Goal: Information Seeking & Learning: Learn about a topic

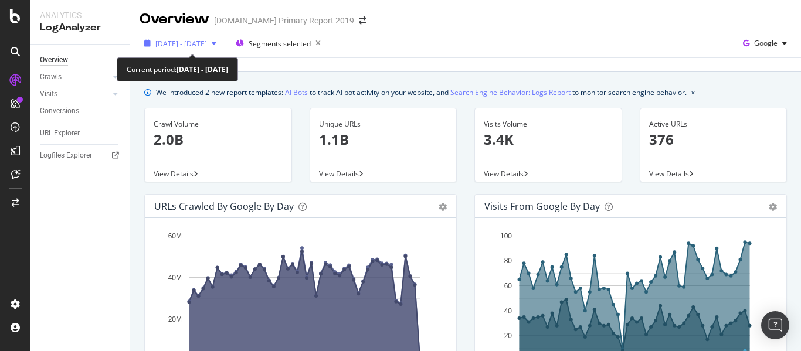
click at [207, 45] on span "2024 Jul. 21st - Sep. 8th" at bounding box center [181, 44] width 52 height 10
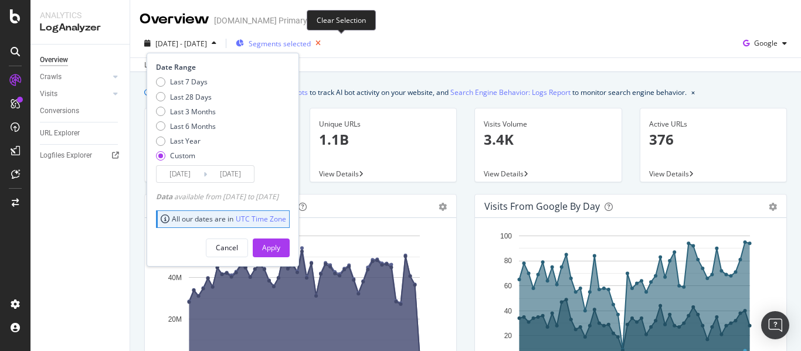
click at [326, 42] on icon "button" at bounding box center [318, 43] width 15 height 16
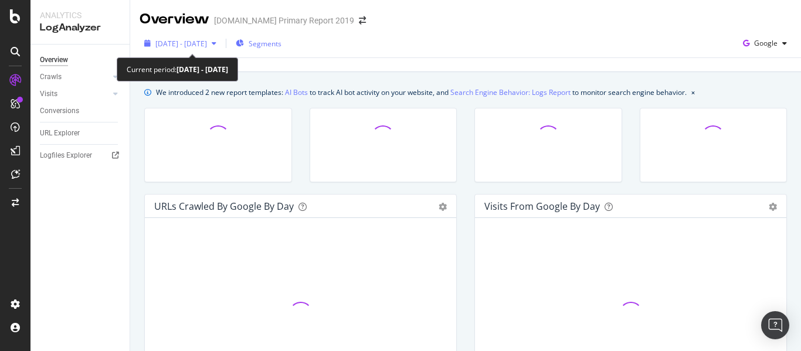
click at [188, 46] on span "2024 Jul. 21st - Sep. 8th" at bounding box center [181, 44] width 52 height 10
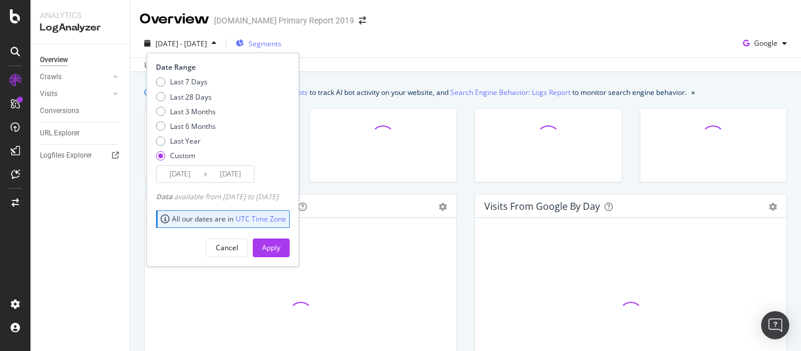
click at [186, 175] on input "2024/07/21" at bounding box center [180, 174] width 47 height 16
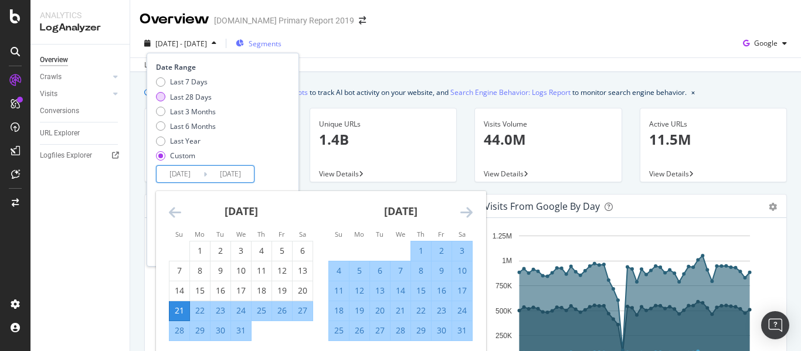
click at [160, 99] on div "Last 28 Days" at bounding box center [160, 96] width 9 height 9
type input "2025/08/18"
type input "2025/09/14"
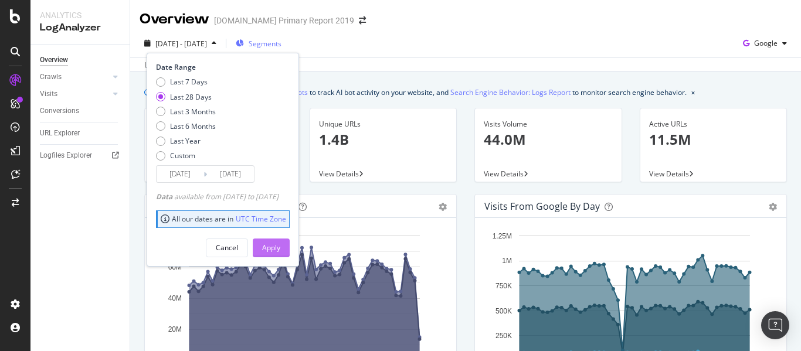
click at [280, 243] on div "Apply" at bounding box center [271, 248] width 18 height 10
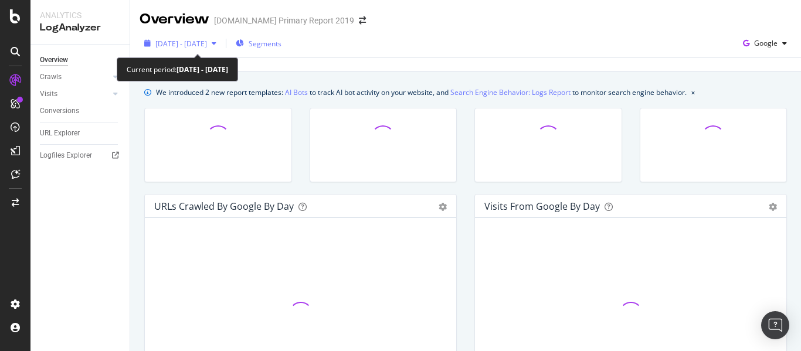
click at [194, 42] on span "2025 Aug. 18th - Sep. 14th" at bounding box center [181, 44] width 52 height 10
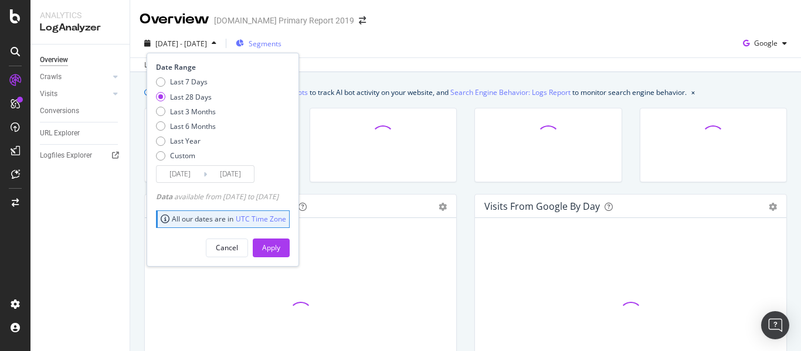
click at [192, 179] on input "2025/08/18" at bounding box center [180, 174] width 47 height 16
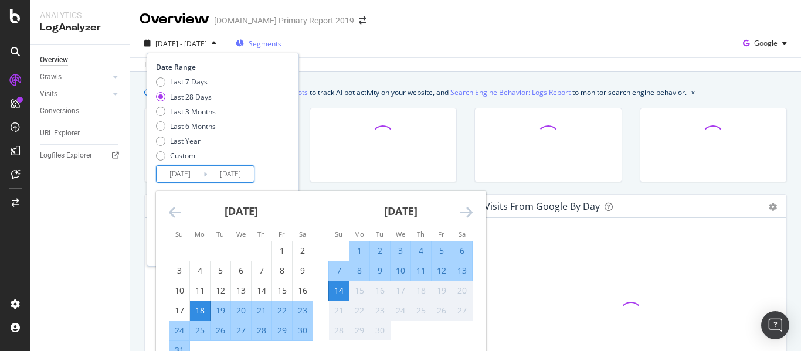
click at [179, 212] on icon "Move backward to switch to the previous month." at bounding box center [175, 212] width 12 height 14
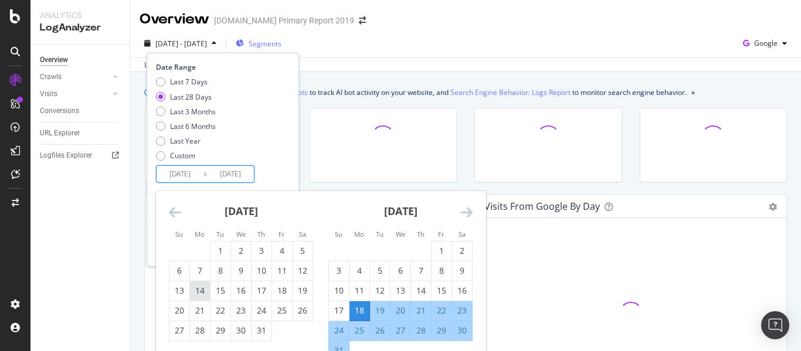
click at [206, 291] on div "14" at bounding box center [200, 291] width 20 height 12
type input "2025/07/14"
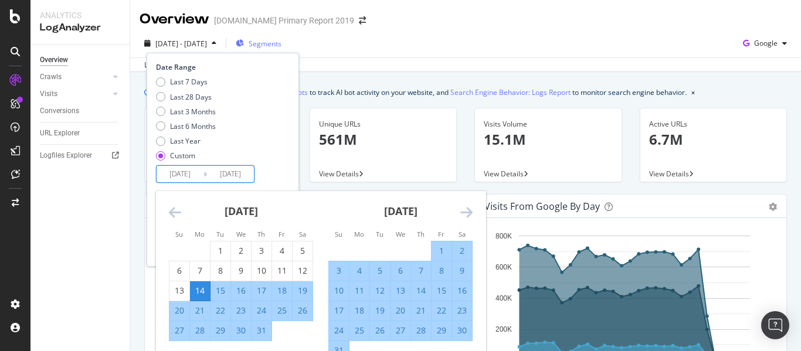
click at [358, 292] on div "11" at bounding box center [360, 291] width 20 height 12
type input "2025/08/11"
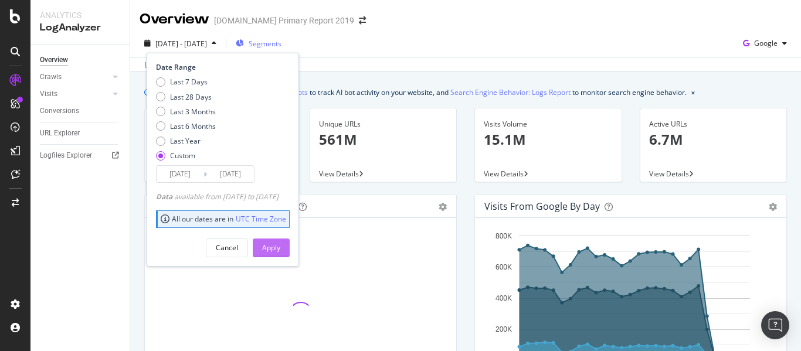
click at [280, 251] on div "Apply" at bounding box center [271, 248] width 18 height 10
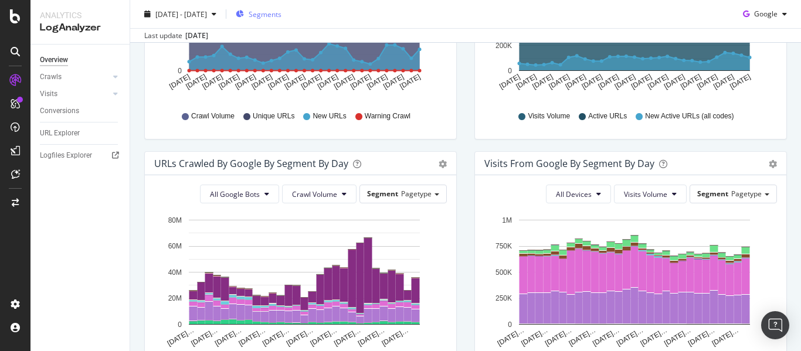
scroll to position [352, 0]
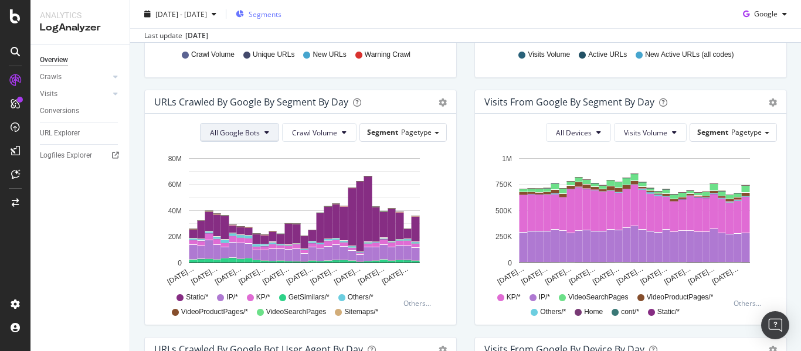
click at [241, 129] on span "All Google Bots" at bounding box center [235, 133] width 50 height 10
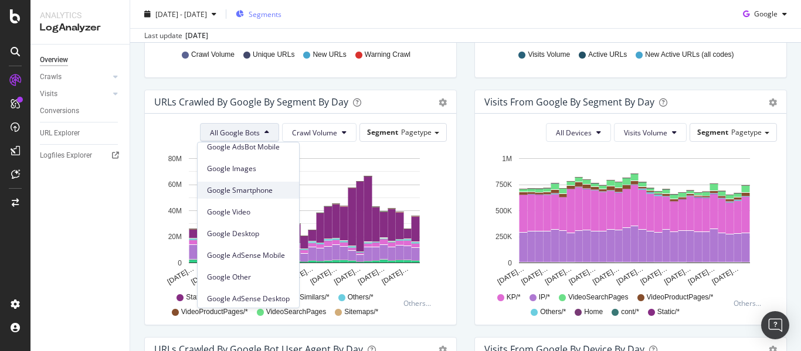
scroll to position [100, 0]
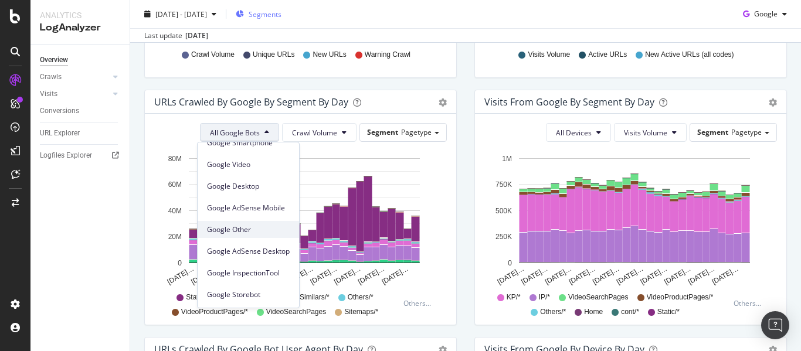
click at [246, 234] on span "Google Other" at bounding box center [248, 230] width 83 height 11
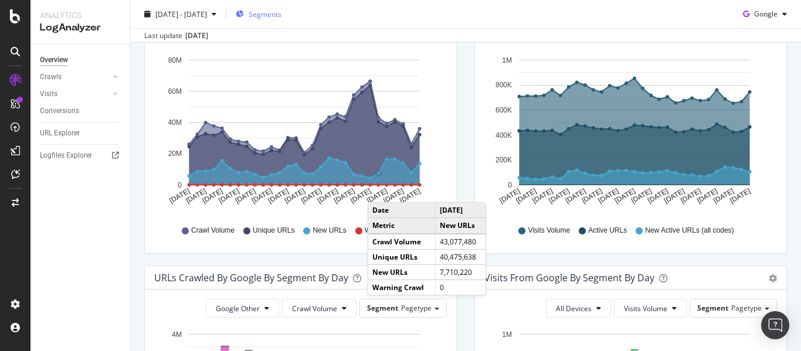
scroll to position [352, 0]
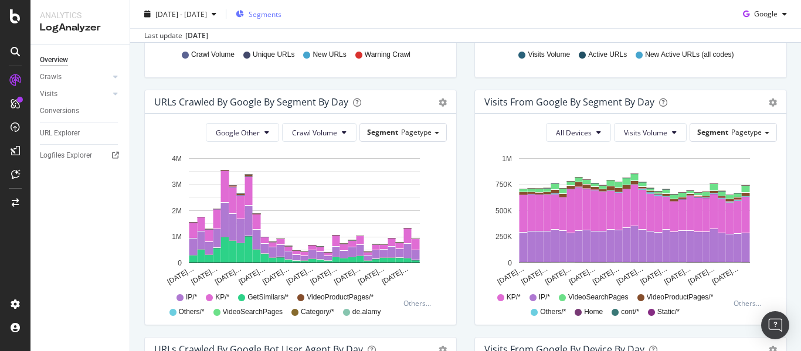
click at [587, 5] on div "2025 Jul. 14th - Aug. 11th Segments Google" at bounding box center [465, 16] width 671 height 23
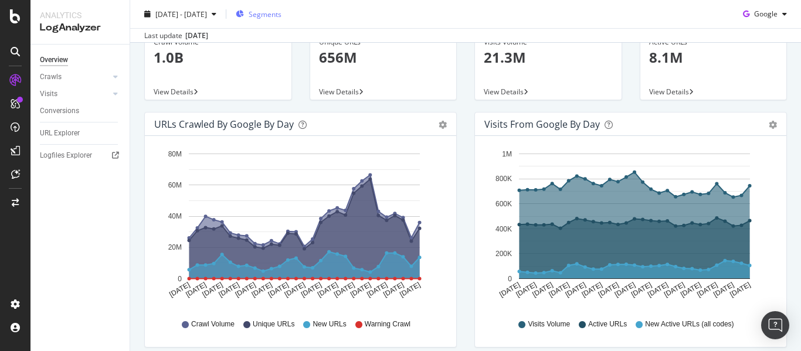
scroll to position [0, 0]
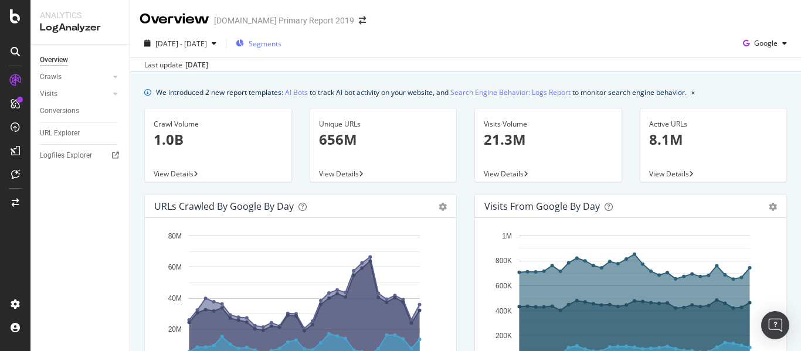
click at [622, 22] on div "Overview alamy.com Primary Report 2019" at bounding box center [465, 14] width 671 height 29
click at [763, 44] on span "Google" at bounding box center [765, 43] width 23 height 10
click at [641, 49] on div "2025 Jul. 14th - Aug. 11th Segments Google" at bounding box center [465, 45] width 671 height 23
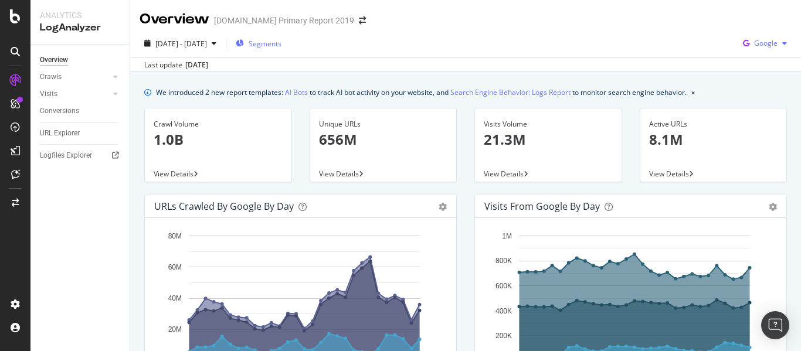
click at [754, 44] on span "Google" at bounding box center [765, 43] width 23 height 10
click at [562, 33] on div "2025 Jul. 14th - Aug. 11th Segments Google Last update Sep. 16, 2025" at bounding box center [465, 50] width 671 height 43
click at [768, 46] on span "Google" at bounding box center [765, 43] width 23 height 10
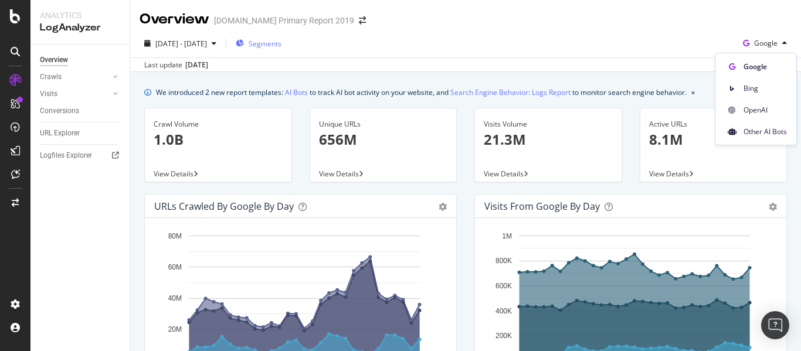
click at [614, 50] on div "2025 Jul. 14th - Aug. 11th Segments Google" at bounding box center [465, 45] width 671 height 23
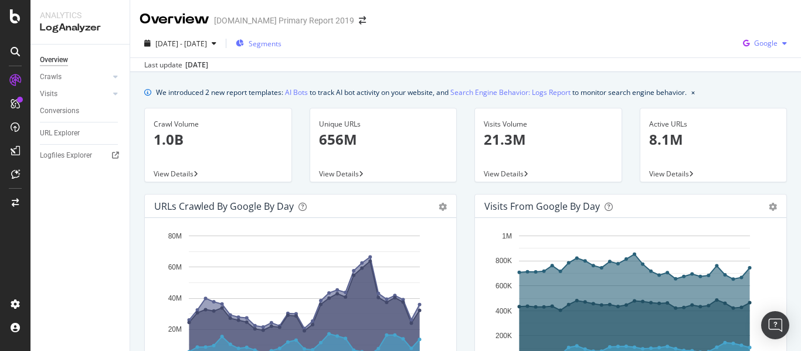
click at [756, 44] on span "Google" at bounding box center [765, 43] width 23 height 10
click at [672, 32] on div "2025 Jul. 14th - Aug. 11th Segments Google Last update Sep. 16, 2025" at bounding box center [465, 50] width 671 height 43
click at [758, 43] on span "Google" at bounding box center [765, 43] width 23 height 10
click at [605, 31] on div "2025 Jul. 14th - Aug. 11th Segments Google Last update Sep. 16, 2025" at bounding box center [465, 50] width 671 height 43
click at [761, 49] on div "Google" at bounding box center [765, 44] width 53 height 18
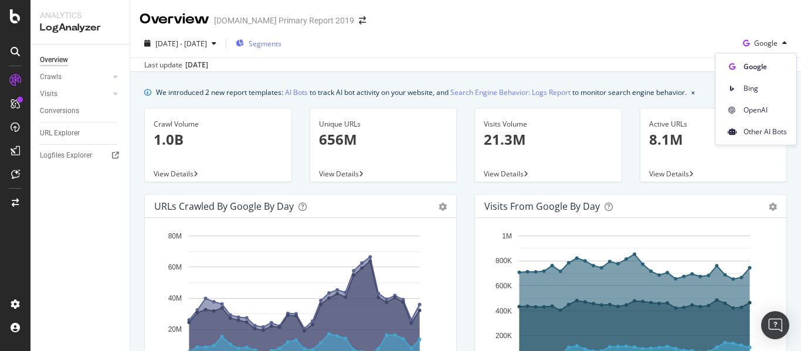
click at [645, 53] on div "2025 Jul. 14th - Aug. 11th Segments Google" at bounding box center [465, 45] width 671 height 23
click at [571, 34] on div "2025 Jul. 14th - Aug. 11th Segments Google" at bounding box center [465, 45] width 671 height 23
click at [587, 32] on div "2025 Jul. 14th - Aug. 11th Segments Google Last update Sep. 16, 2025" at bounding box center [465, 50] width 671 height 43
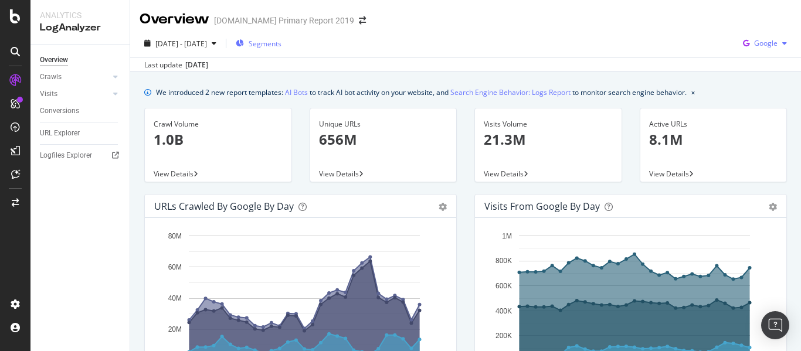
click at [778, 42] on div "button" at bounding box center [785, 43] width 14 height 7
click at [659, 25] on div "Overview alamy.com Primary Report 2019" at bounding box center [465, 14] width 671 height 29
click at [778, 38] on div "Google" at bounding box center [765, 44] width 53 height 18
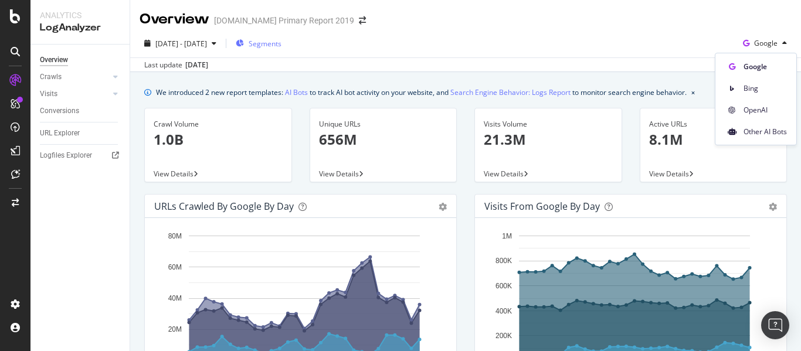
click at [663, 40] on div "2025 Jul. 14th - Aug. 11th Segments Google" at bounding box center [465, 45] width 671 height 23
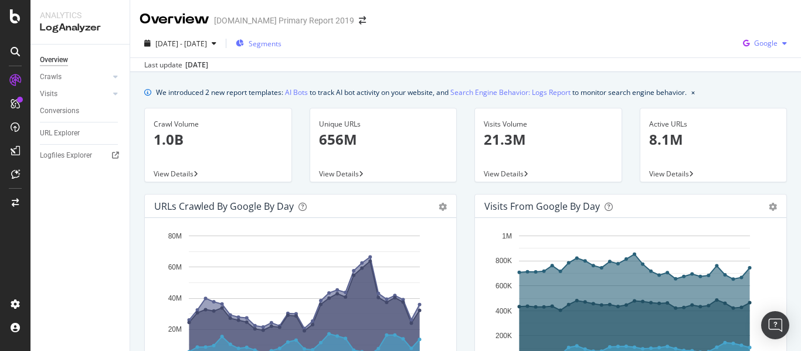
click at [764, 46] on span "Google" at bounding box center [765, 43] width 23 height 10
click at [629, 42] on div "2025 Jul. 14th - Aug. 11th Segments Google" at bounding box center [465, 45] width 671 height 23
click at [768, 50] on div "Google" at bounding box center [765, 44] width 53 height 18
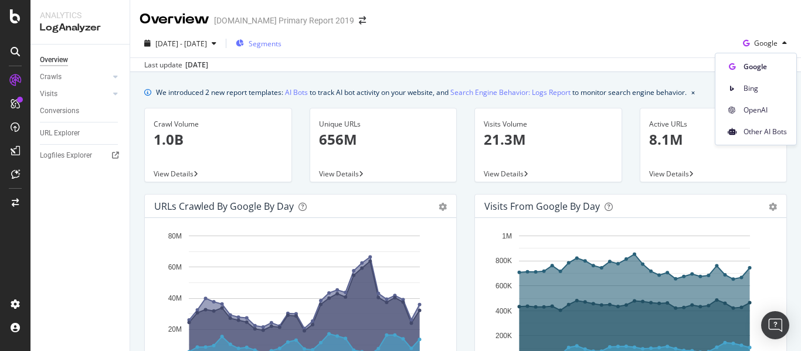
click at [616, 46] on div "2025 Jul. 14th - Aug. 11th Segments Google" at bounding box center [465, 45] width 671 height 23
click at [628, 36] on div "2025 Jul. 14th - Aug. 11th Segments Google" at bounding box center [465, 45] width 671 height 23
click at [573, 34] on div "2025 Jul. 14th - Aug. 11th Segments Google" at bounding box center [465, 45] width 671 height 23
click at [524, 37] on div "2025 Jul. 14th - Aug. 11th Segments Google" at bounding box center [465, 45] width 671 height 23
click at [499, 20] on div "Overview alamy.com Primary Report 2019" at bounding box center [465, 14] width 671 height 29
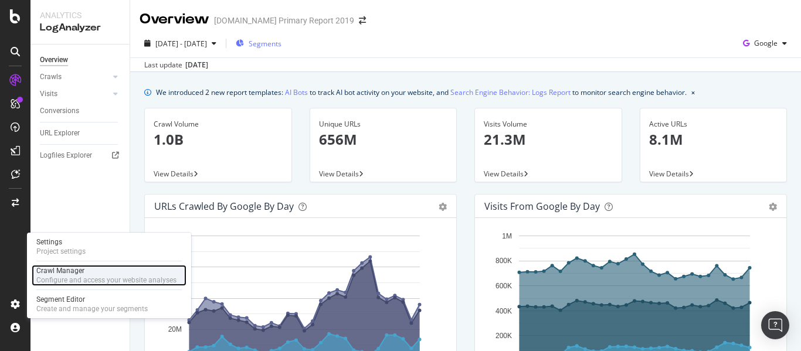
click at [63, 270] on div "Crawl Manager" at bounding box center [106, 270] width 140 height 9
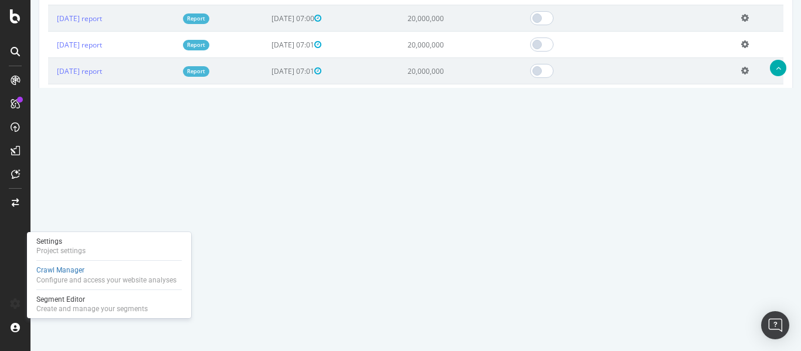
scroll to position [587, 0]
click at [672, 141] on div "alamy.com Primary Report 2019 www.alamy.com × × Next Launch Scheduled for: 2025…" at bounding box center [416, 101] width 771 height 1352
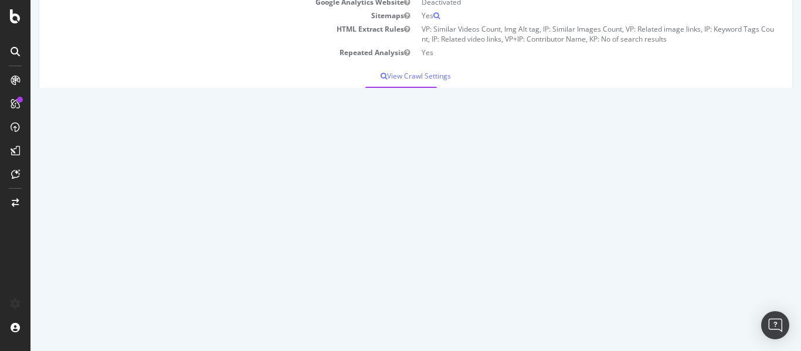
scroll to position [352, 0]
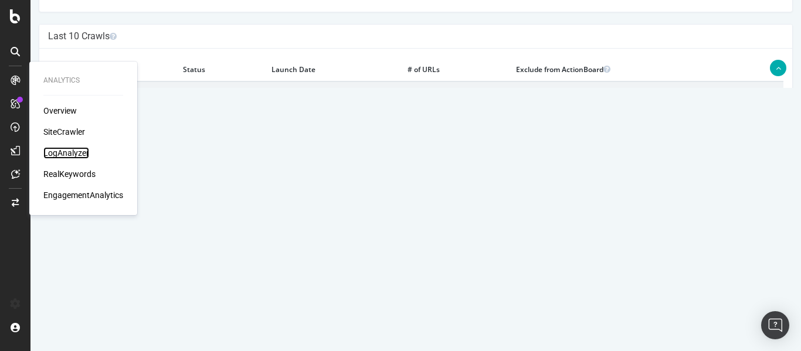
click at [66, 153] on div "LogAnalyzer" at bounding box center [66, 153] width 46 height 12
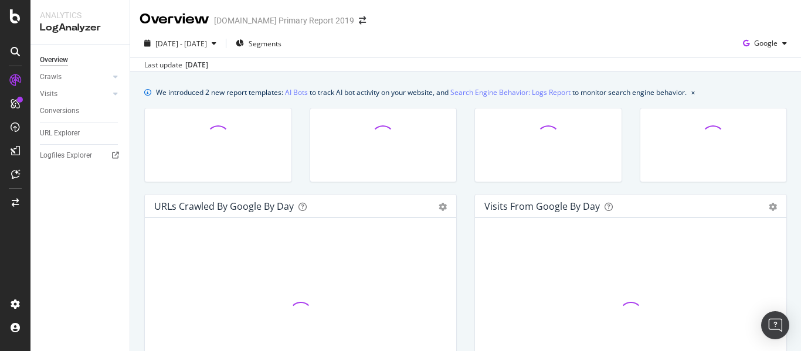
click at [710, 28] on div "Overview alamy.com Primary Report 2019" at bounding box center [465, 14] width 671 height 29
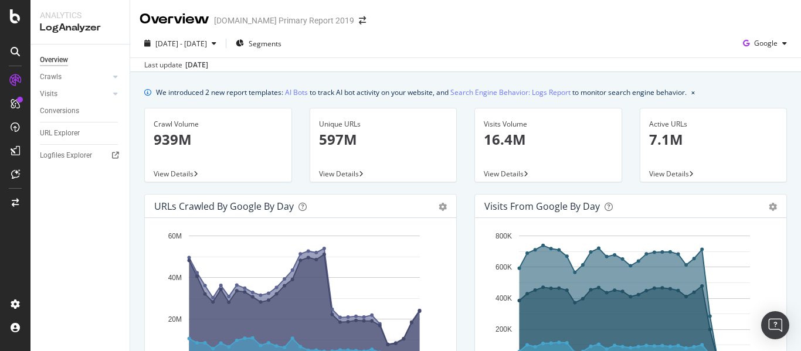
click at [644, 29] on div "2025 Aug. 16th - Sep. 14th Segments Google Last update Sep. 16, 2025" at bounding box center [465, 50] width 671 height 43
click at [74, 154] on div "Logfiles Explorer" at bounding box center [66, 156] width 52 height 12
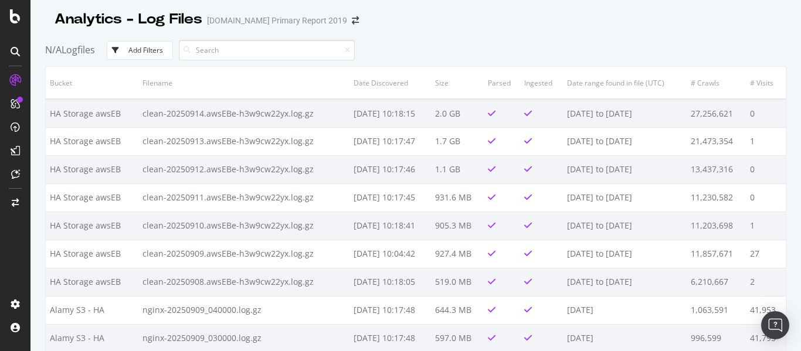
click at [146, 50] on div "Add Filters" at bounding box center [145, 50] width 35 height 10
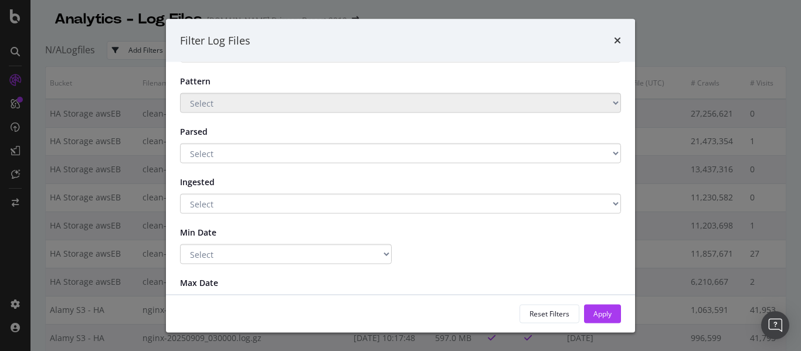
scroll to position [94, 0]
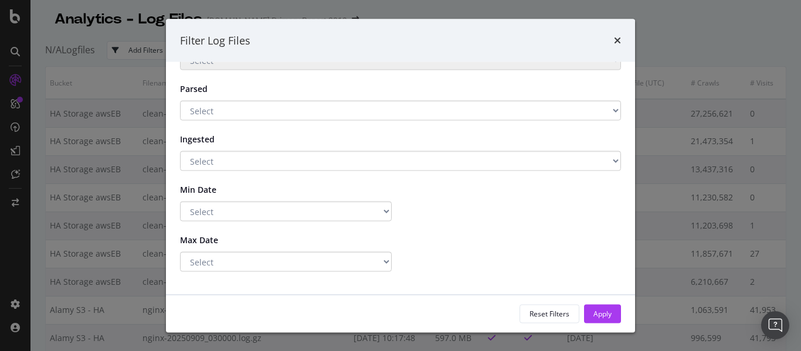
click at [622, 41] on div "Filter Log Files" at bounding box center [400, 40] width 469 height 43
click at [618, 43] on icon "times" at bounding box center [617, 40] width 7 height 9
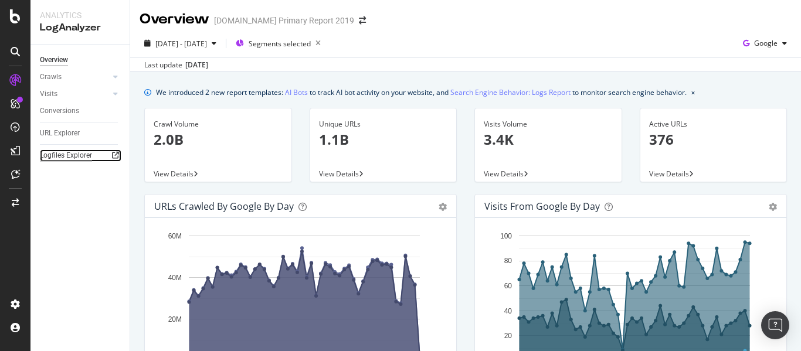
click at [65, 151] on div "Logfiles Explorer" at bounding box center [66, 156] width 52 height 12
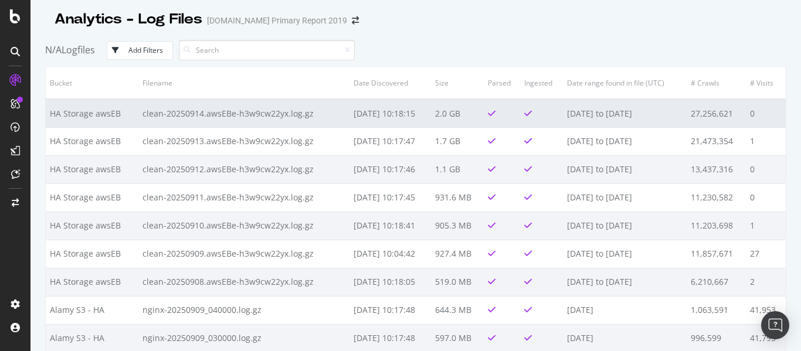
click at [611, 116] on td "[DATE] to [DATE]" at bounding box center [625, 113] width 124 height 28
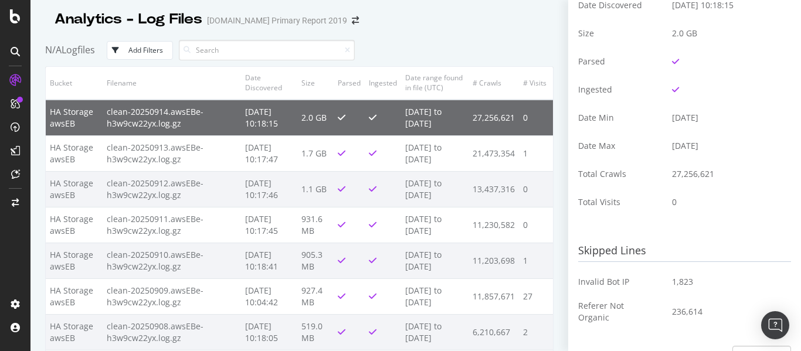
scroll to position [411, 0]
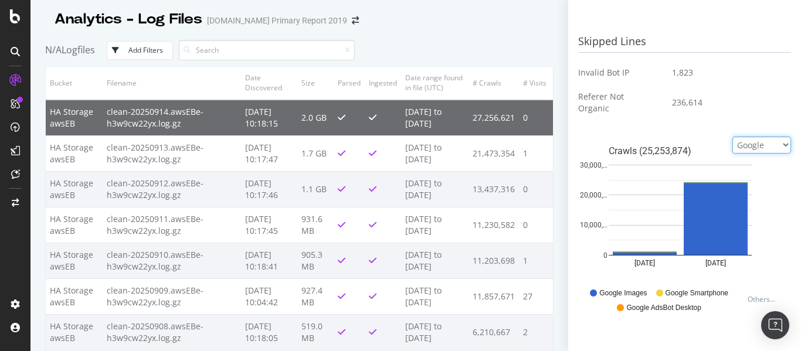
click at [753, 140] on select "Google Bing OpenAI Other AI Bots" at bounding box center [762, 145] width 59 height 17
click at [733, 137] on select "Google Bing OpenAI Other AI Bots" at bounding box center [762, 145] width 59 height 17
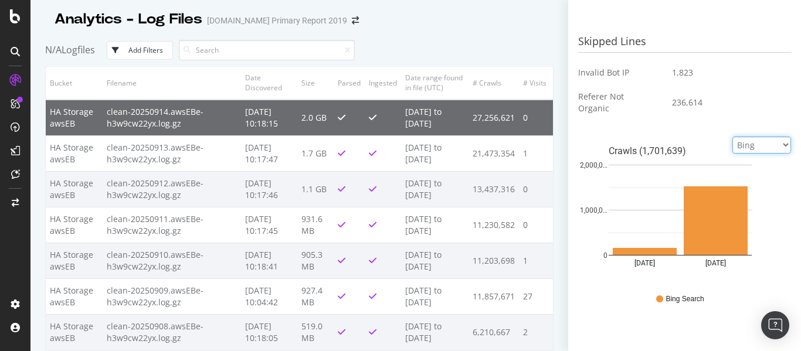
click at [761, 140] on select "Google Bing OpenAI Other AI Bots" at bounding box center [762, 145] width 59 height 17
click at [733, 137] on select "Google Bing OpenAI Other AI Bots" at bounding box center [762, 145] width 59 height 17
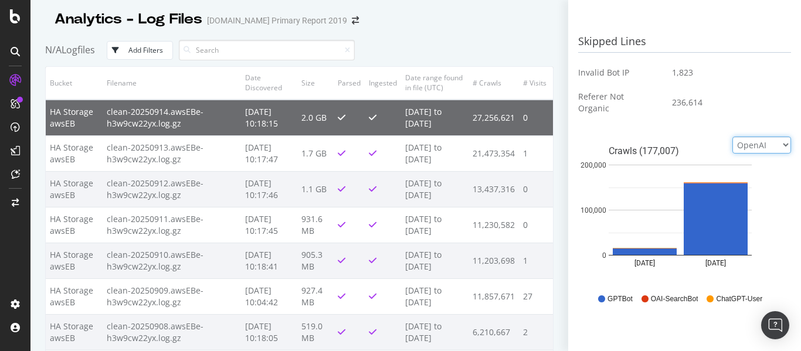
drag, startPoint x: 750, startPoint y: 139, endPoint x: 750, endPoint y: 146, distance: 7.1
click at [750, 139] on select "Google Bing OpenAI Other AI Bots" at bounding box center [762, 145] width 59 height 17
select select "ai_bots"
click at [733, 137] on select "Google Bing OpenAI Other AI Bots" at bounding box center [762, 145] width 59 height 17
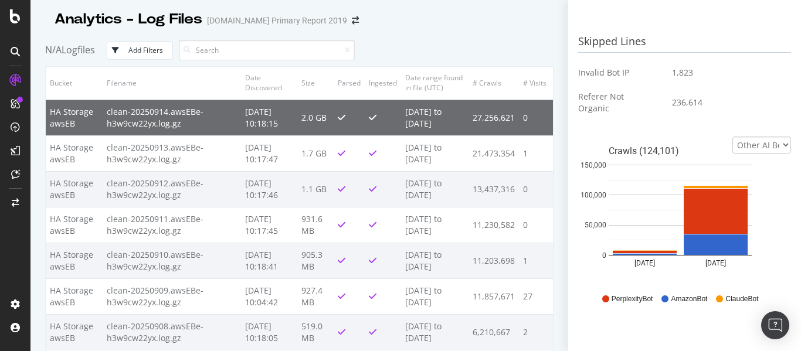
click at [711, 116] on td "236,614" at bounding box center [727, 103] width 128 height 32
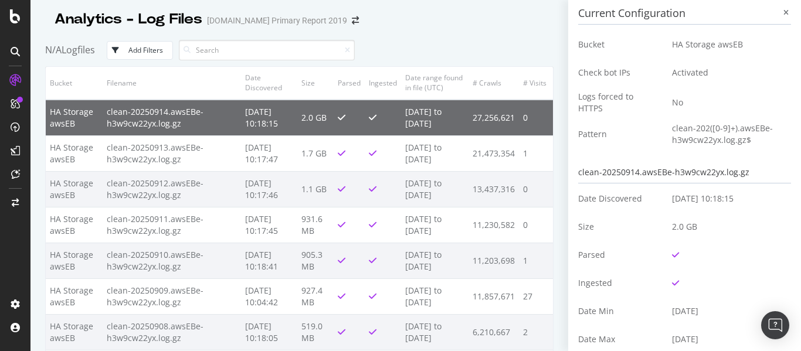
scroll to position [0, 0]
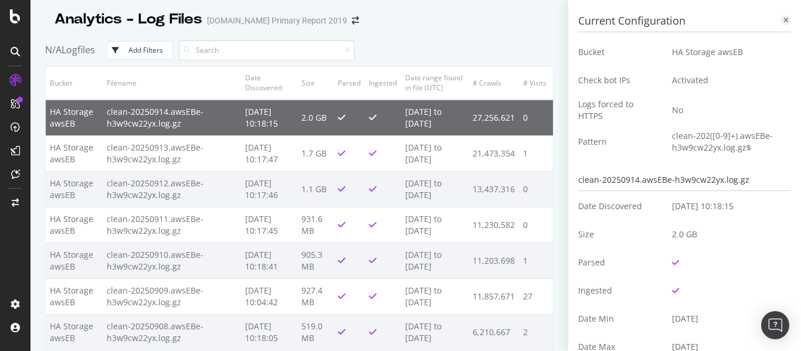
click at [781, 24] on div at bounding box center [786, 20] width 11 height 11
